Goal: Navigation & Orientation: Find specific page/section

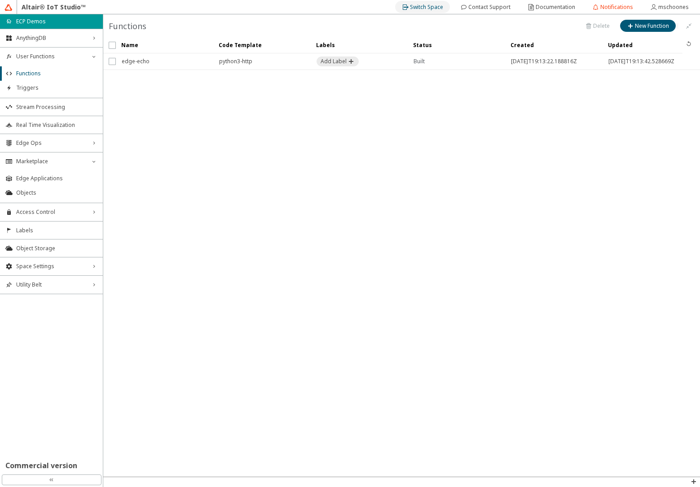
click at [0, 0] on slot "Switch Space" at bounding box center [0, 0] width 0 height 0
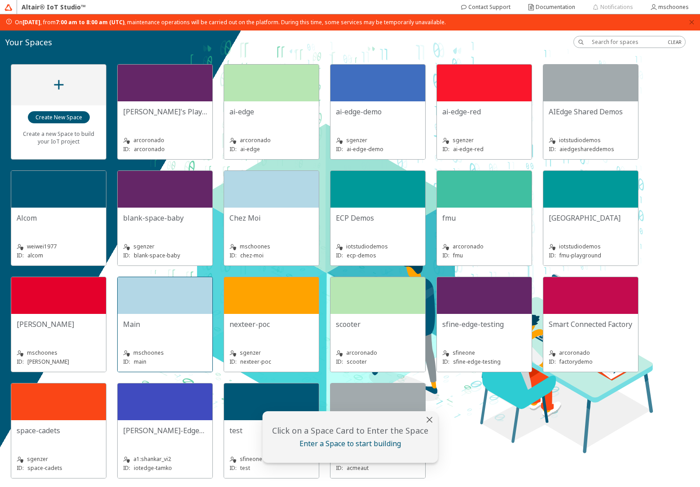
click at [168, 316] on div "Main mschoones ID: main" at bounding box center [165, 343] width 95 height 58
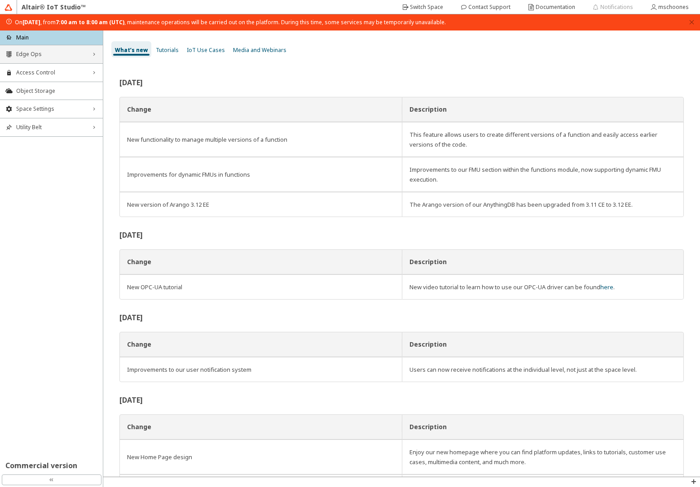
click at [35, 57] on span "Edge Ops" at bounding box center [51, 54] width 70 height 7
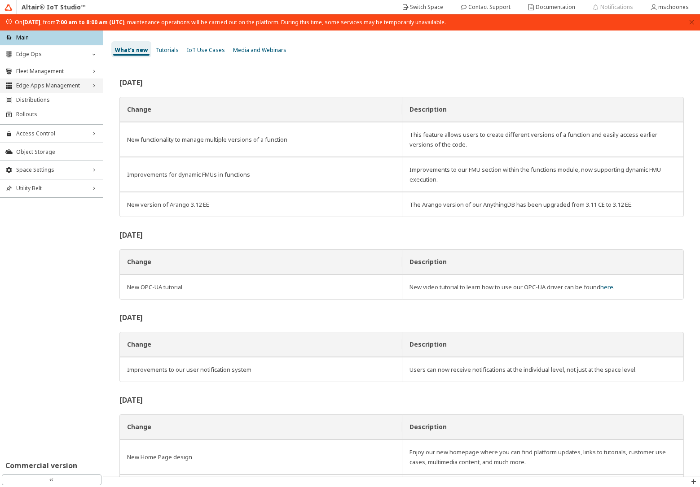
click at [33, 83] on span "Edge Apps Management" at bounding box center [51, 85] width 70 height 7
click at [35, 103] on span "Edge Applications" at bounding box center [60, 100] width 76 height 7
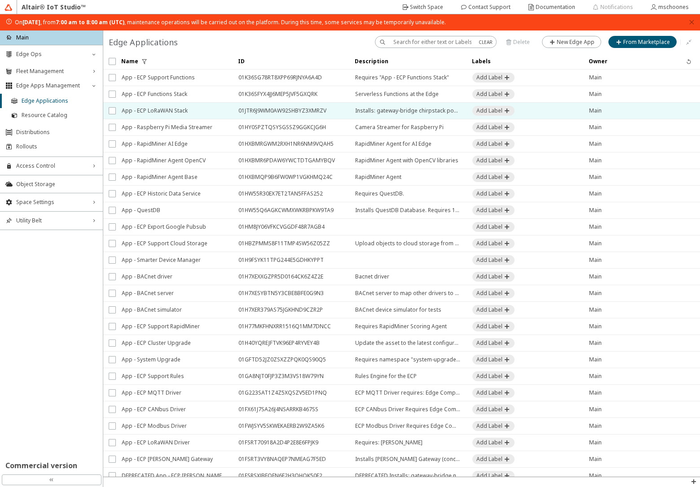
click at [172, 112] on span "App - ECP LoRaWAN Stack" at bounding box center [174, 111] width 105 height 16
